Goal: Transaction & Acquisition: Purchase product/service

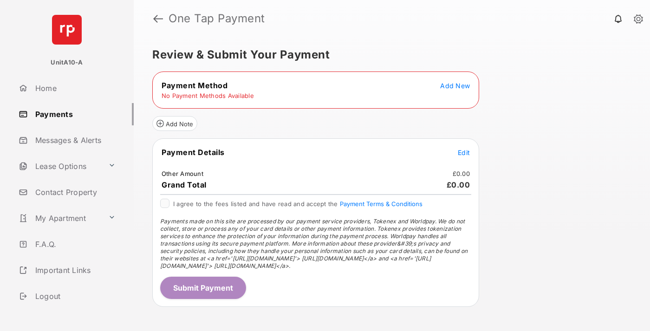
click at [455, 85] on span "Add New" at bounding box center [455, 86] width 30 height 8
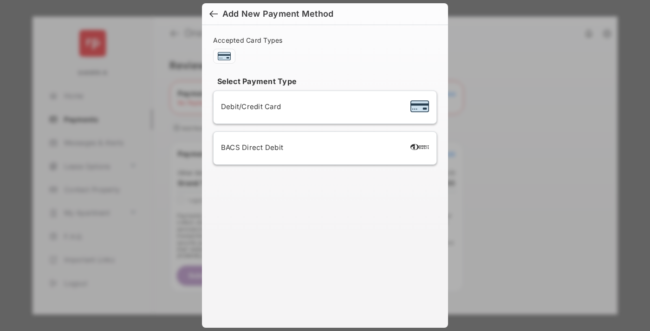
click at [248, 106] on span "Debit/Credit Card" at bounding box center [251, 106] width 60 height 9
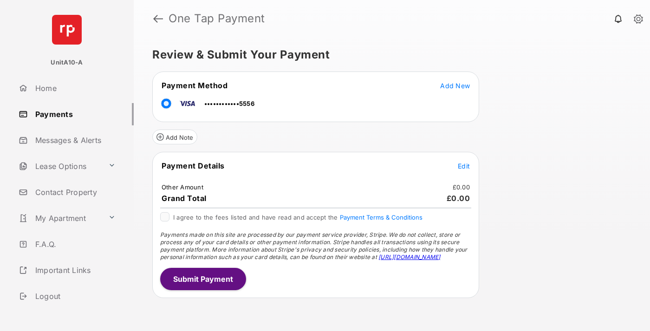
click at [464, 166] on span "Edit" at bounding box center [464, 166] width 12 height 8
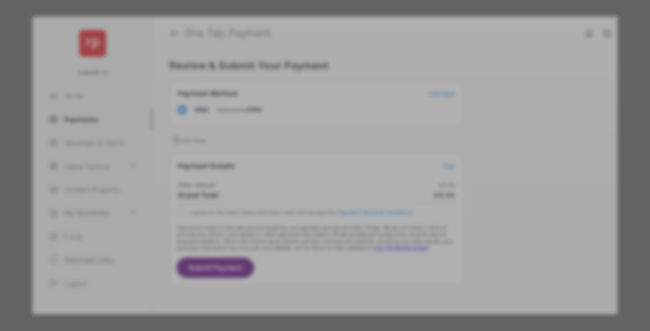
type input "***"
click at [293, 237] on button "Save" at bounding box center [293, 245] width 46 height 22
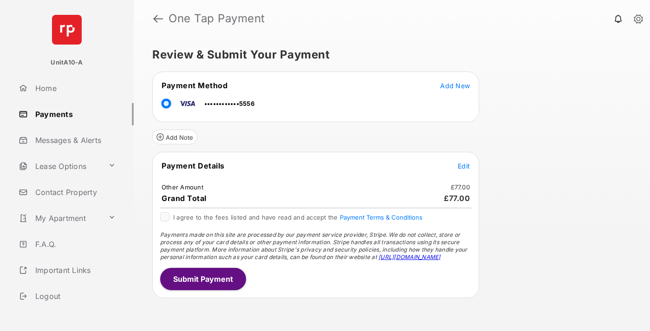
click at [202, 279] on button "Submit Payment" at bounding box center [203, 279] width 86 height 22
